Goal: Information Seeking & Learning: Learn about a topic

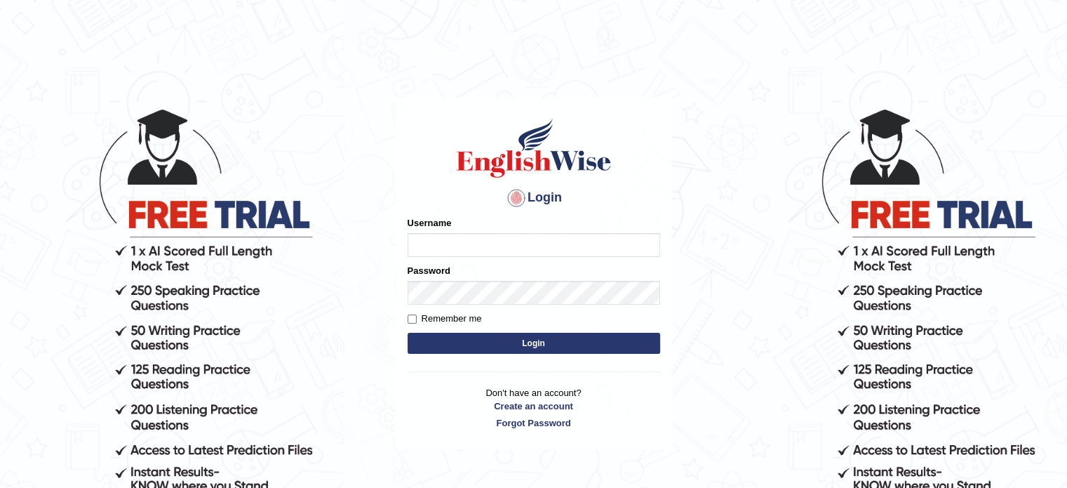
type input "Nigampatel"
click at [549, 346] on button "Login" at bounding box center [534, 343] width 253 height 21
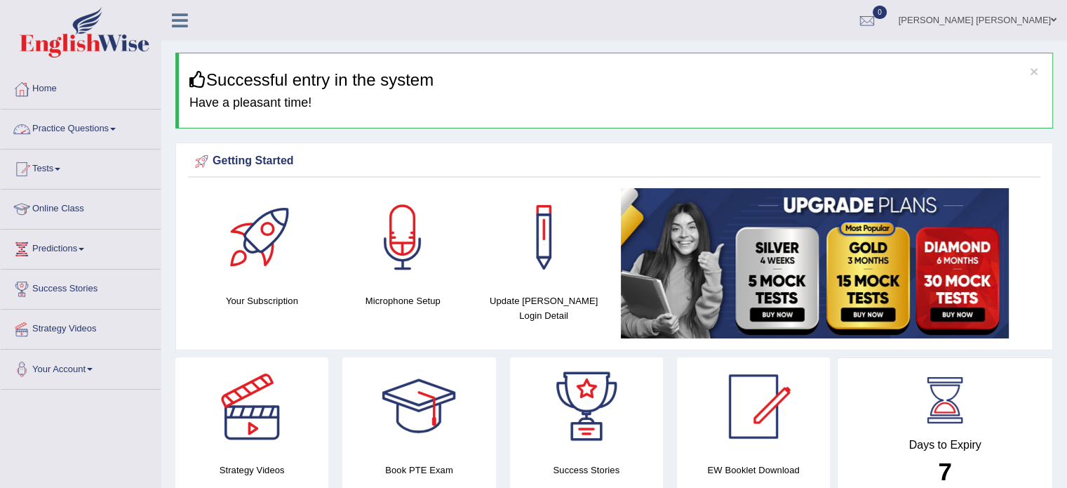
click at [109, 134] on link "Practice Questions" at bounding box center [81, 126] width 160 height 35
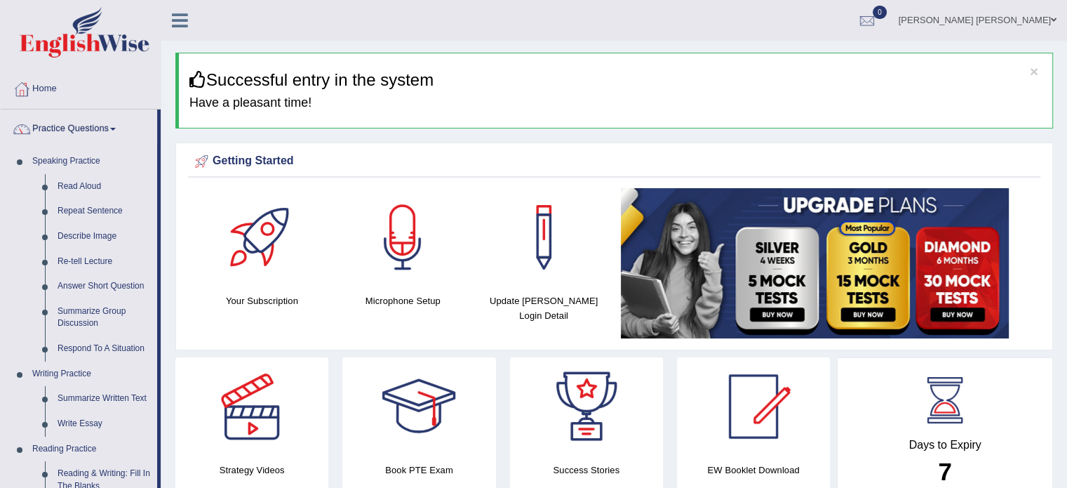
click at [175, 204] on div "Getting Started Your Subscription Microphone Setup Update Pearson Login Detail ×" at bounding box center [614, 246] width 878 height 208
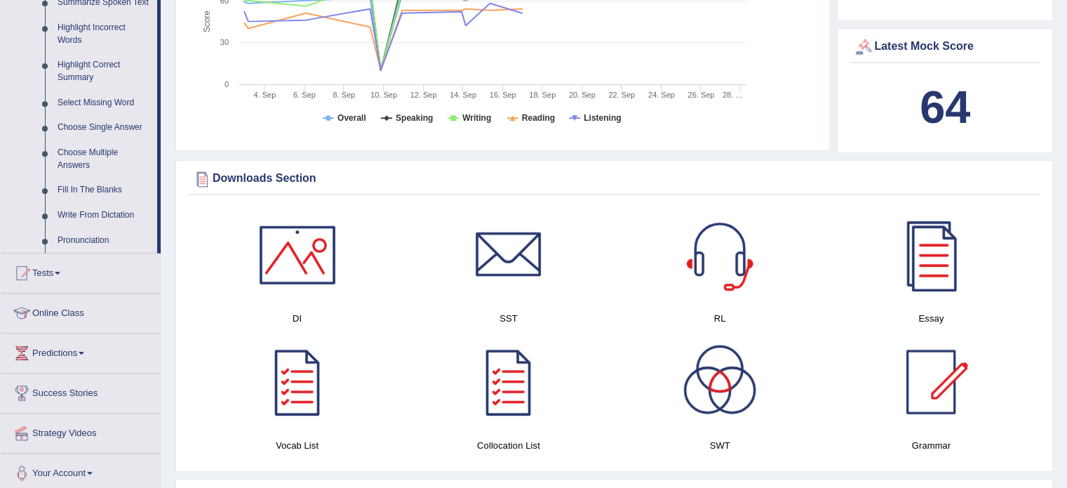
scroll to position [617, 0]
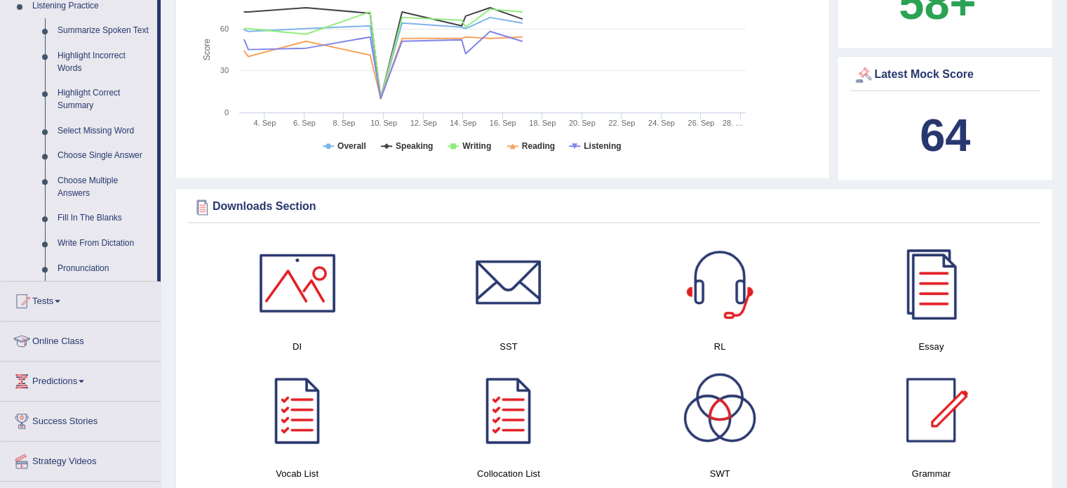
click at [93, 217] on link "Fill In The Blanks" at bounding box center [104, 218] width 106 height 25
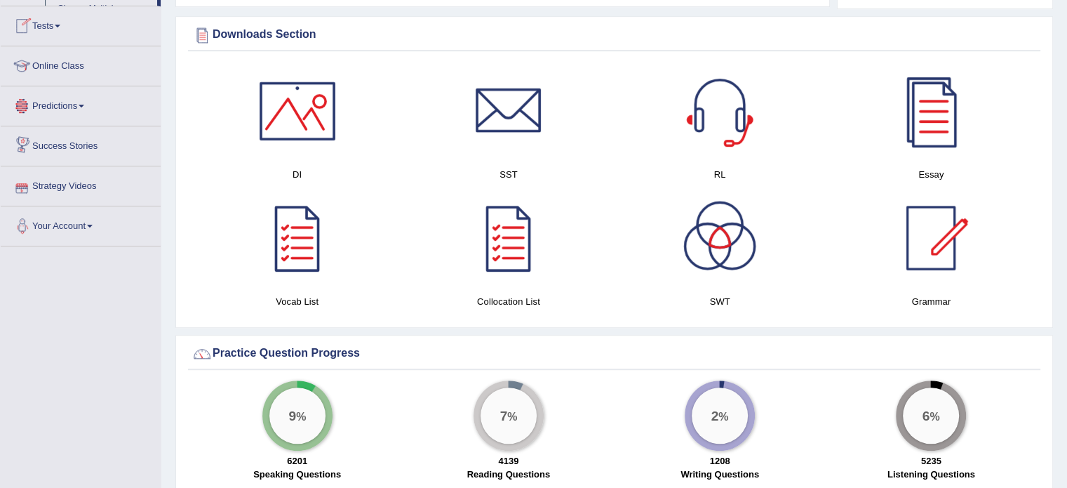
scroll to position [854, 0]
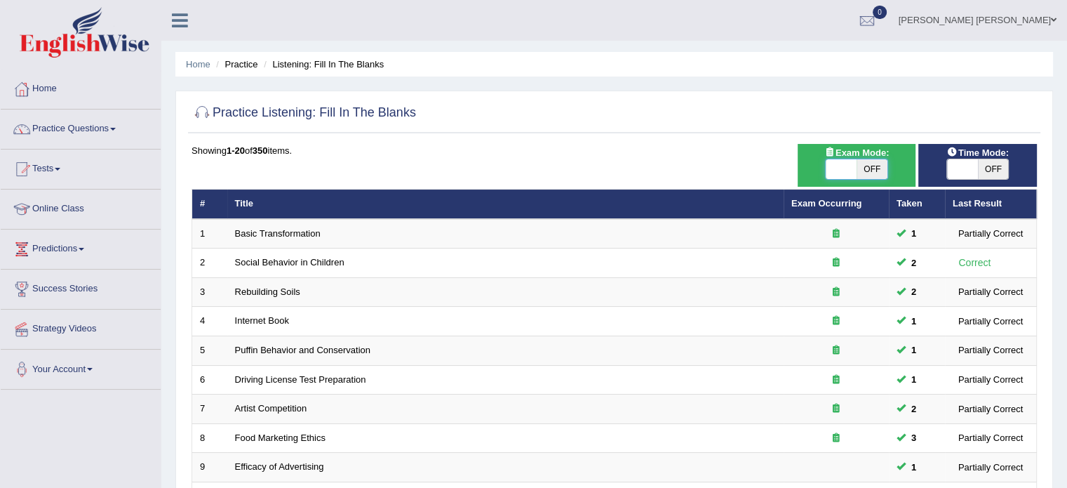
click at [843, 166] on span at bounding box center [841, 169] width 31 height 20
checkbox input "true"
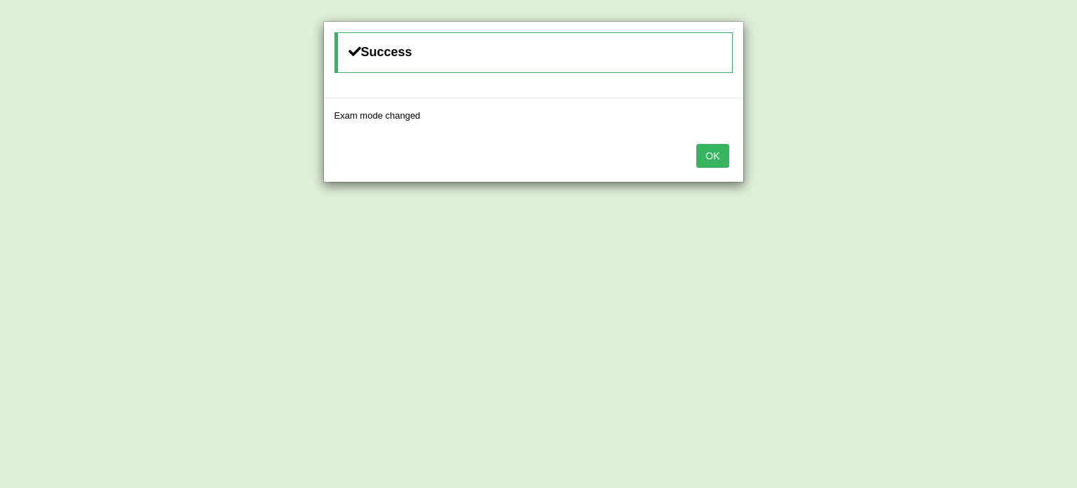
click at [725, 159] on button "OK" at bounding box center [713, 156] width 32 height 24
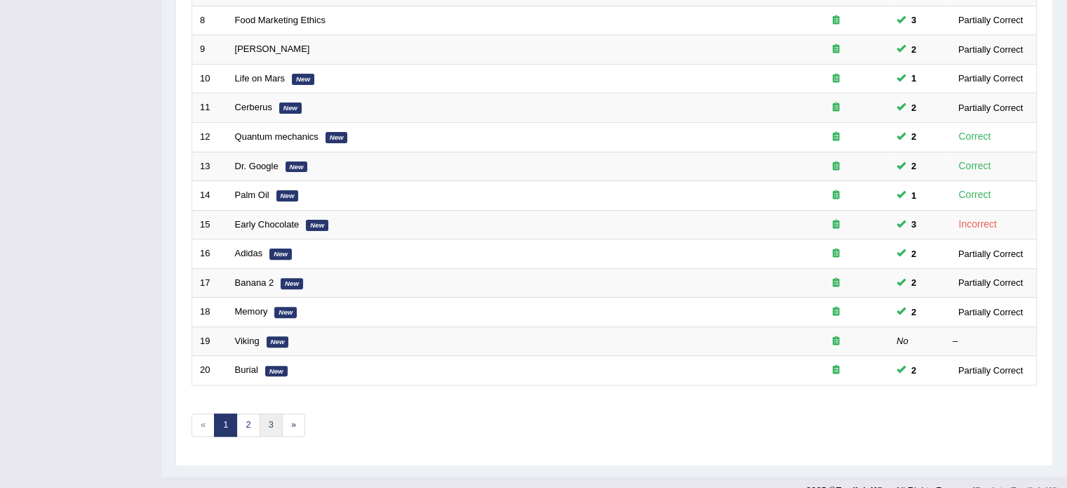
click at [262, 422] on link "3" at bounding box center [271, 424] width 23 height 23
